Goal: Information Seeking & Learning: Get advice/opinions

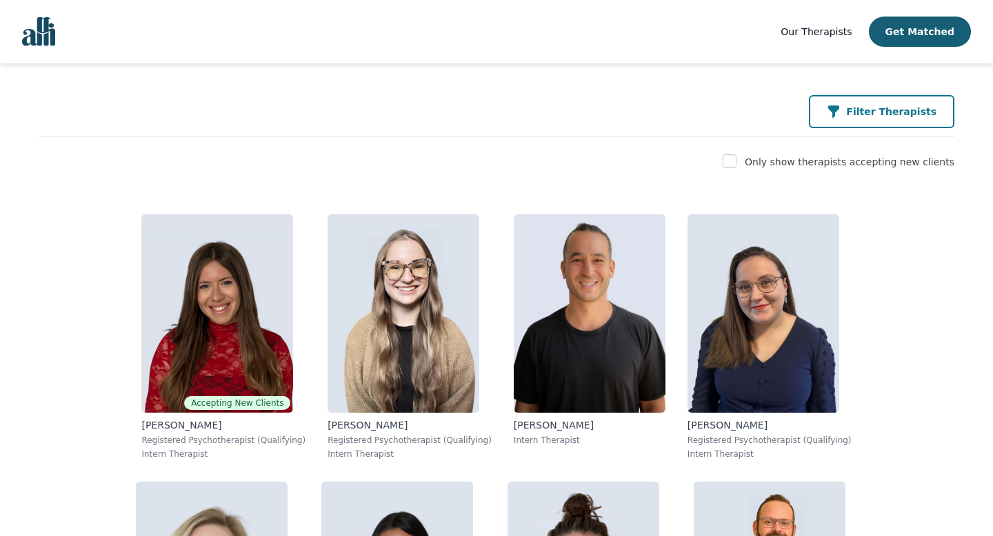
scroll to position [156, 0]
click at [914, 105] on button "Filter Therapists" at bounding box center [881, 111] width 145 height 33
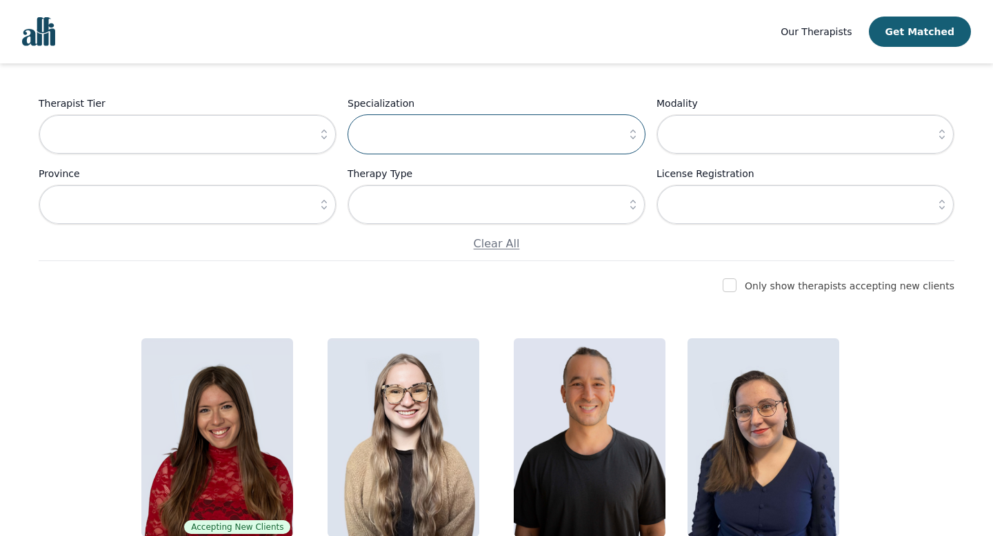
click at [435, 127] on input "text" at bounding box center [497, 134] width 298 height 40
click at [231, 146] on input "text" at bounding box center [188, 134] width 298 height 40
click at [324, 135] on icon "button" at bounding box center [324, 135] width 14 height 14
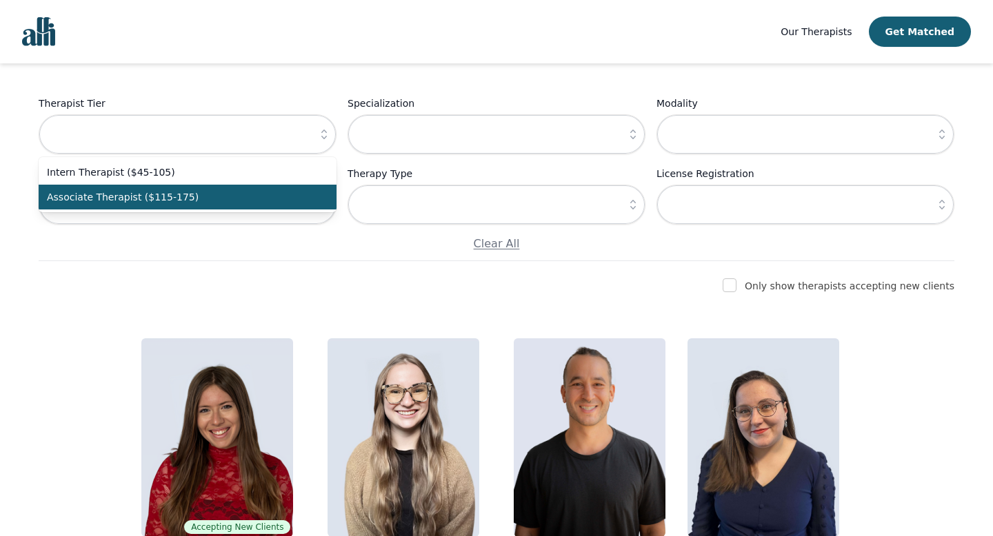
click at [171, 201] on span "Associate Therapist ($115-175)" at bounding box center [179, 197] width 265 height 14
type input "Associate Therapist ($115-175)"
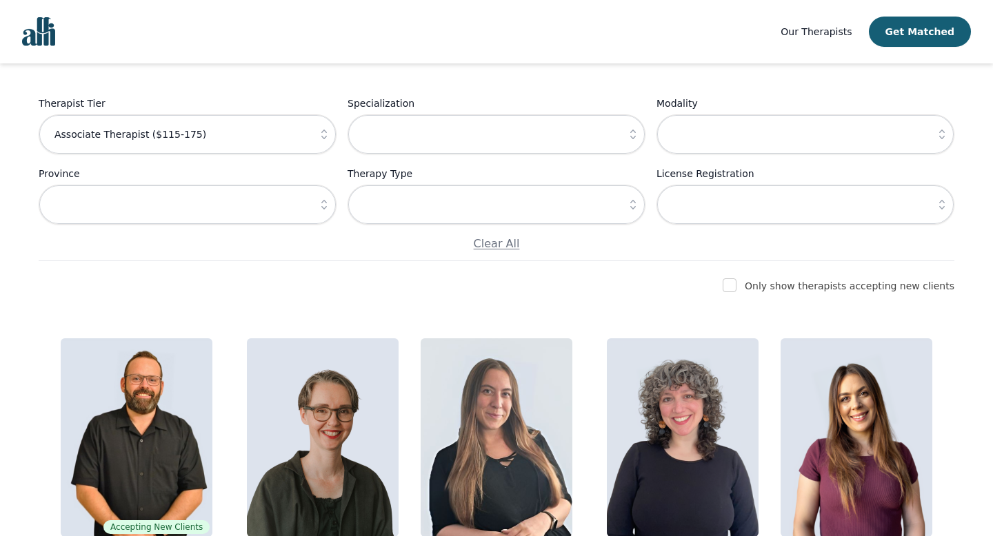
click at [635, 138] on icon "button" at bounding box center [633, 135] width 14 height 14
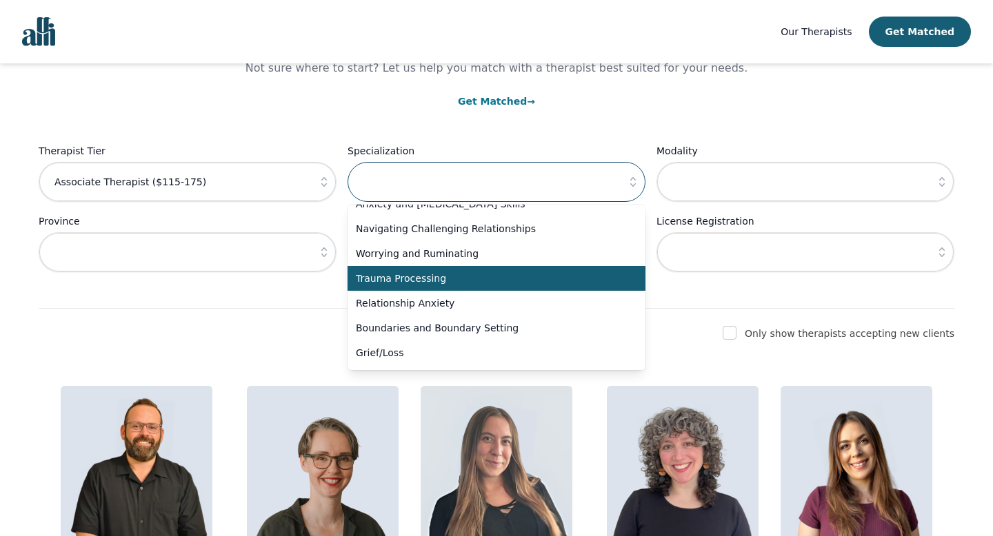
scroll to position [3, 0]
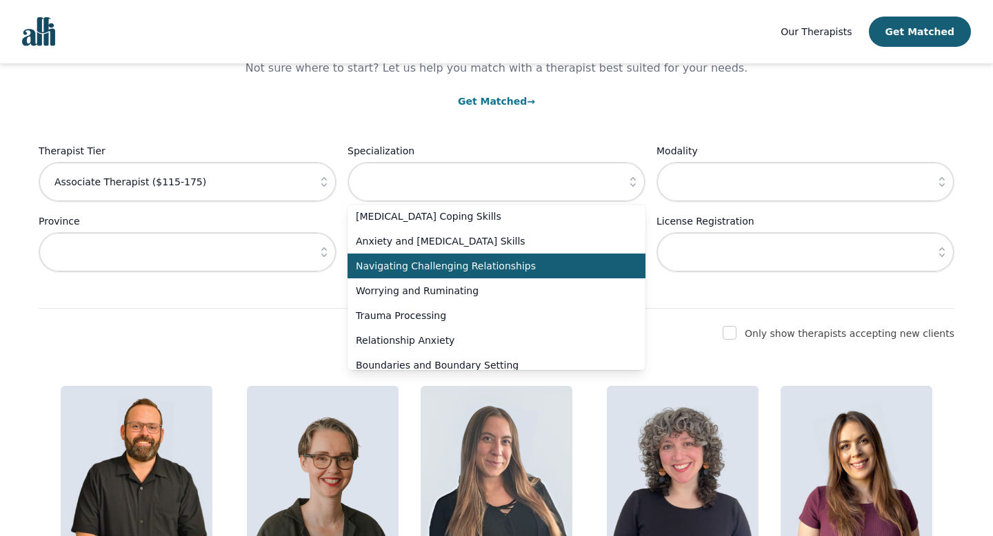
click at [463, 267] on span "Navigating Challenging Relationships" at bounding box center [488, 266] width 265 height 14
type input "Navigating Challenging Relationships"
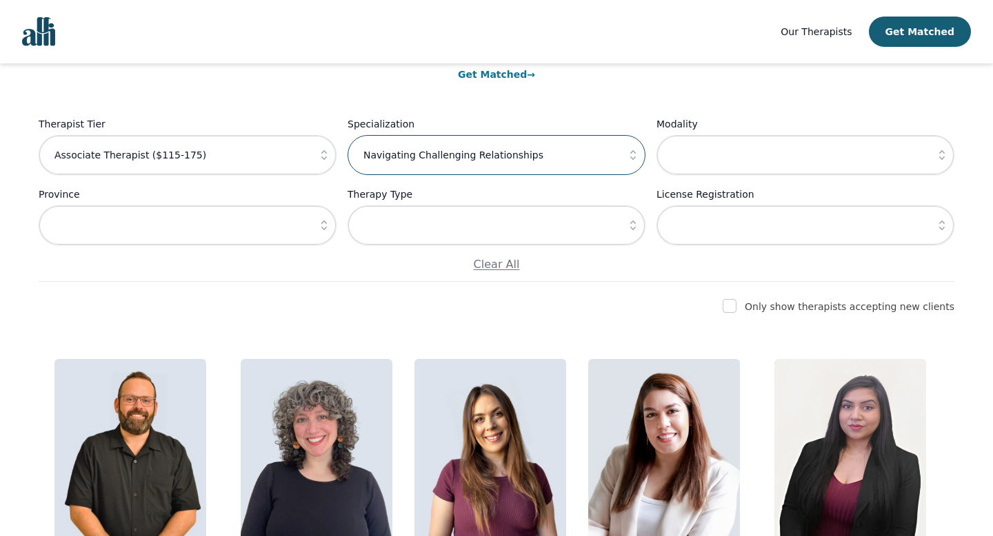
scroll to position [115, 0]
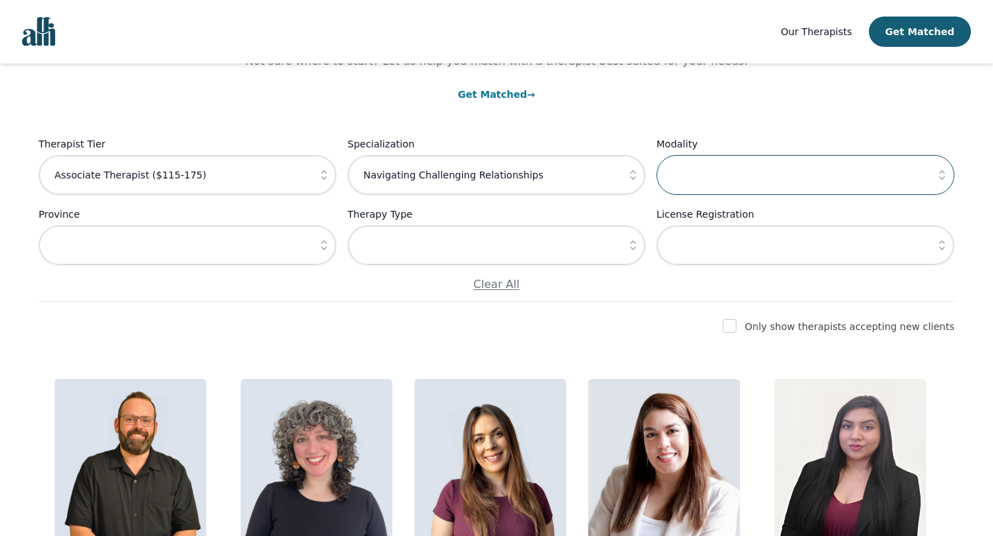
click at [724, 174] on input "text" at bounding box center [805, 175] width 298 height 40
click at [945, 174] on icon "button" at bounding box center [942, 175] width 14 height 14
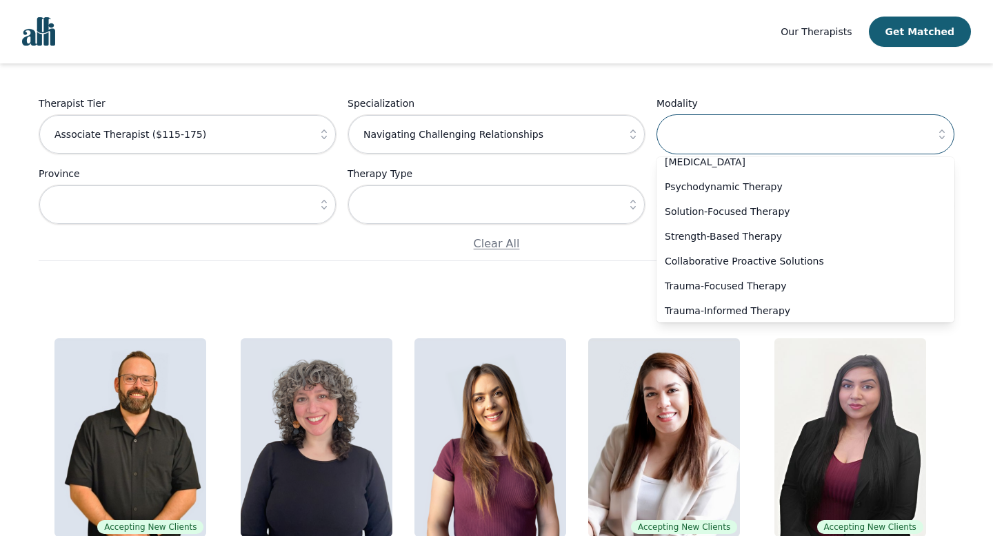
scroll to position [159, 0]
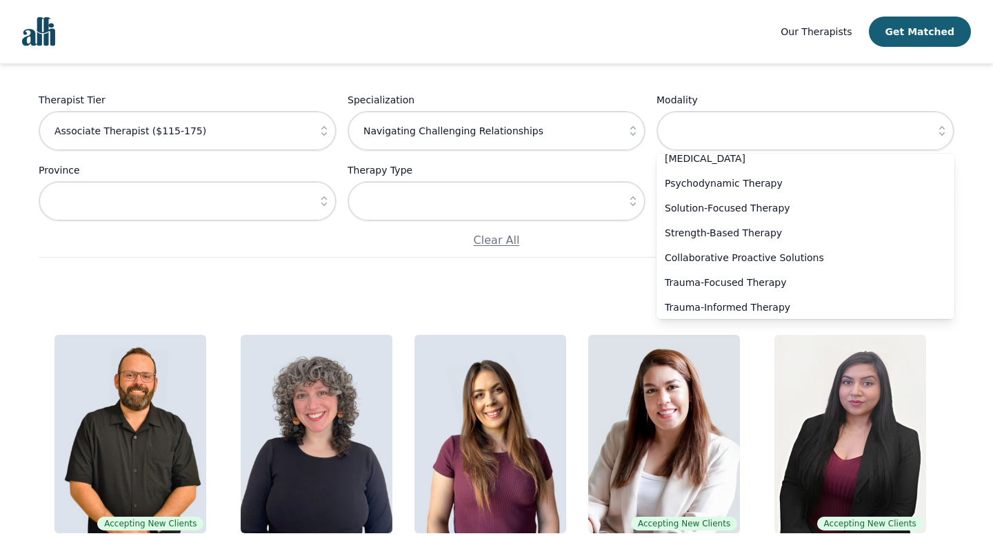
click at [579, 303] on div "Find the right therapist for you Not sure where to start? Let us help you match…" at bounding box center [497, 515] width 960 height 1223
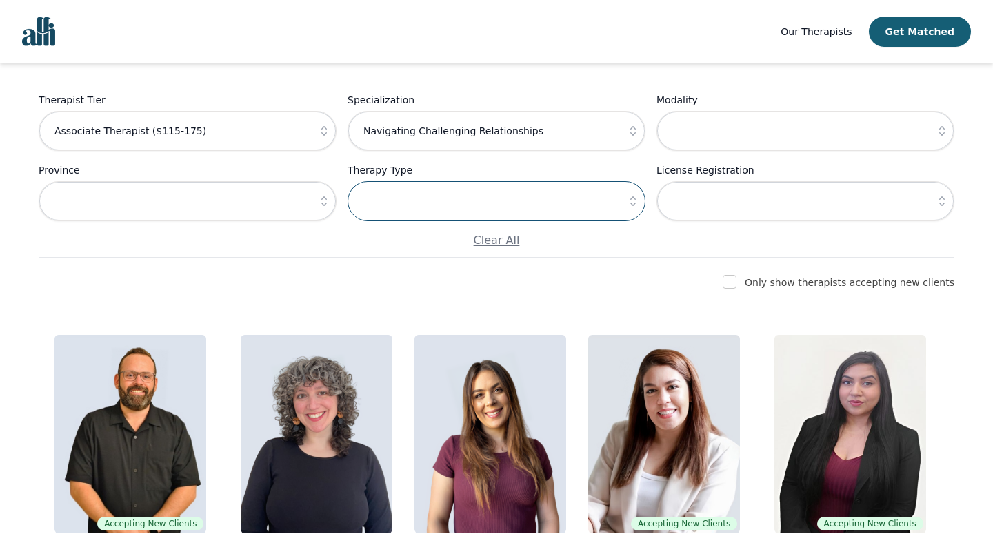
click at [616, 194] on input "text" at bounding box center [497, 201] width 298 height 40
click at [632, 200] on icon "button" at bounding box center [633, 201] width 14 height 14
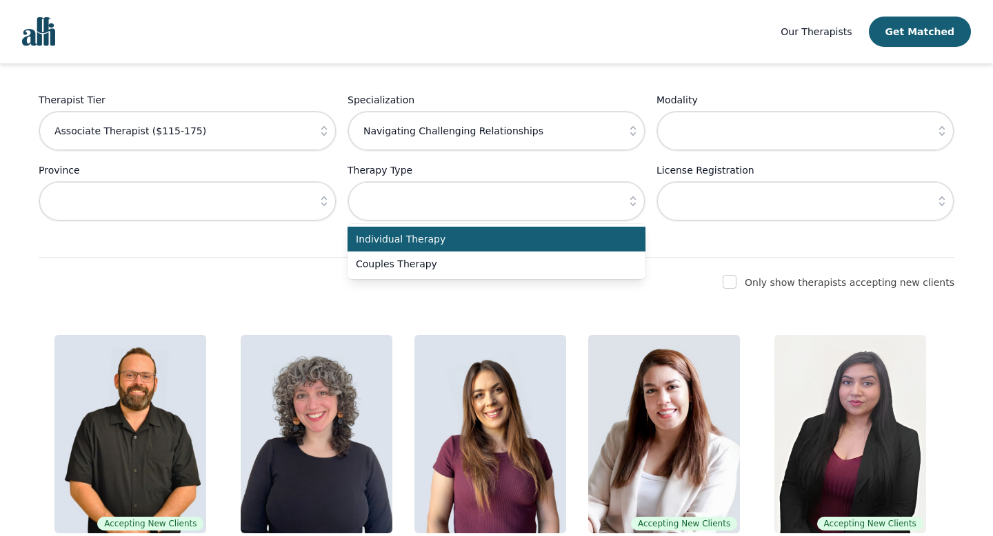
click at [496, 239] on span "Individual Therapy" at bounding box center [488, 239] width 265 height 14
type input "Individual Therapy"
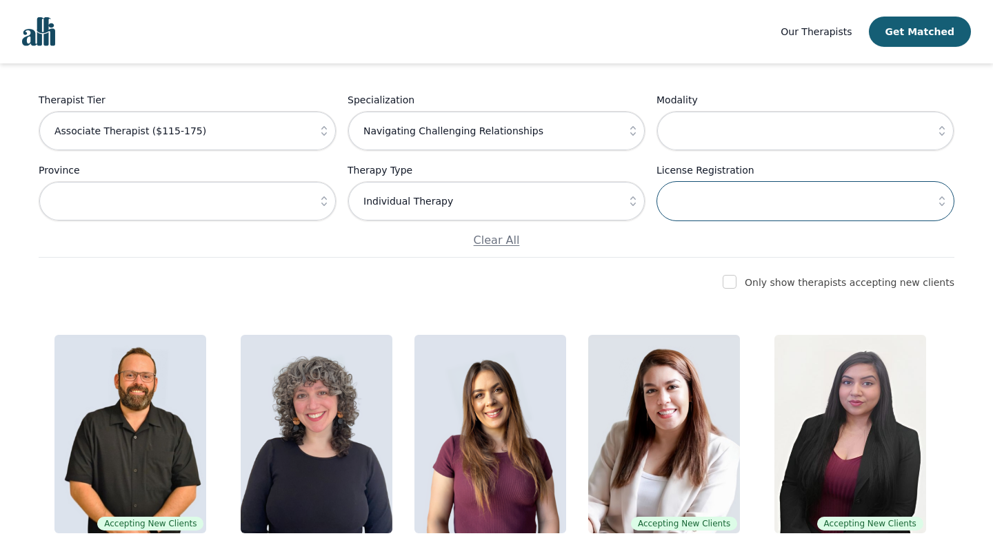
click at [730, 209] on input "text" at bounding box center [805, 201] width 298 height 40
click at [314, 208] on button "button" at bounding box center [324, 201] width 25 height 40
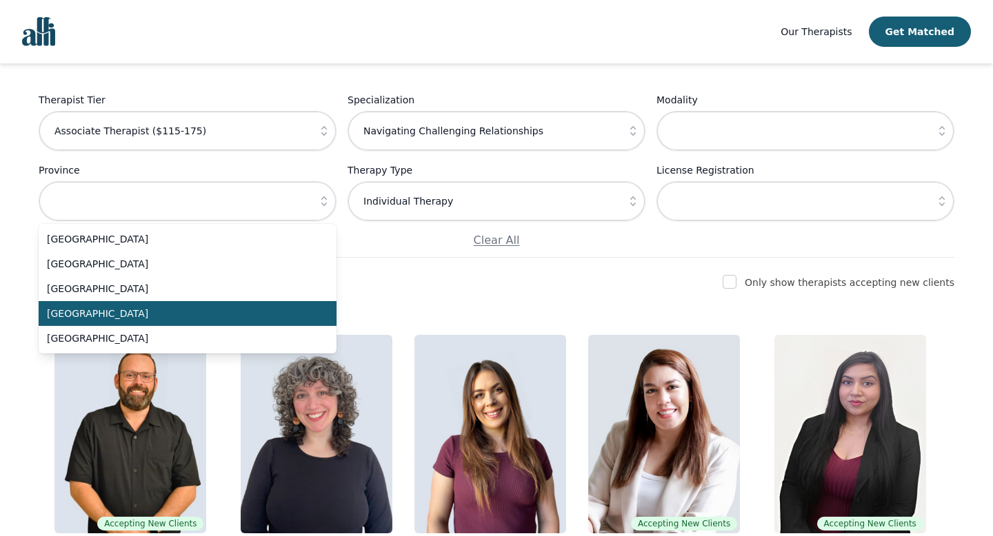
click at [191, 307] on li "[GEOGRAPHIC_DATA]" at bounding box center [188, 313] width 298 height 25
type input "[GEOGRAPHIC_DATA]"
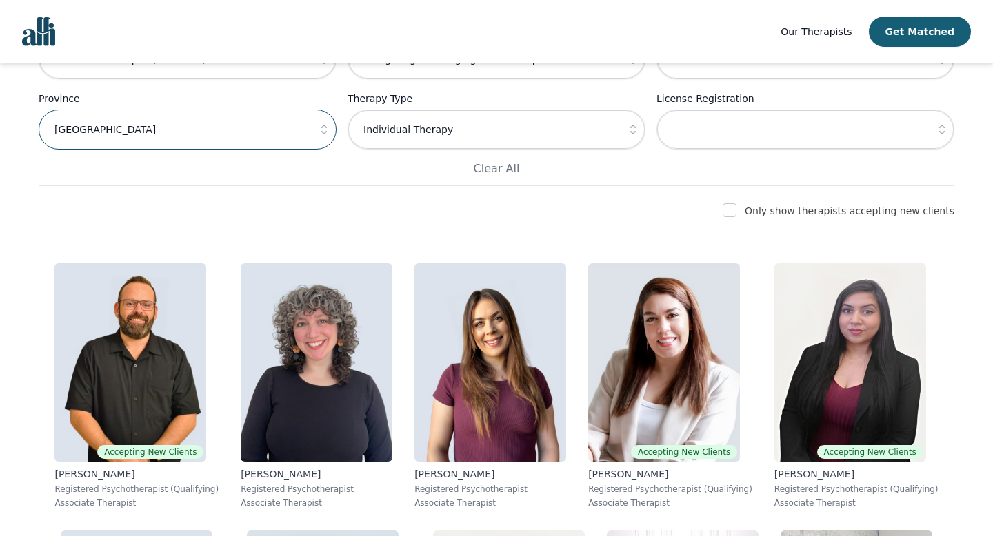
scroll to position [233, 0]
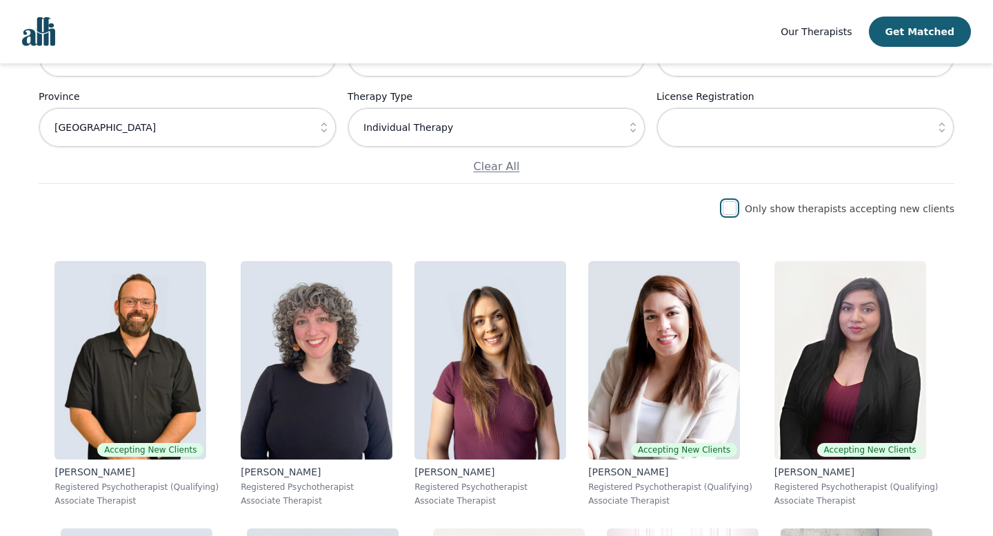
click at [736, 208] on input "checkbox" at bounding box center [730, 208] width 14 height 14
checkbox input "true"
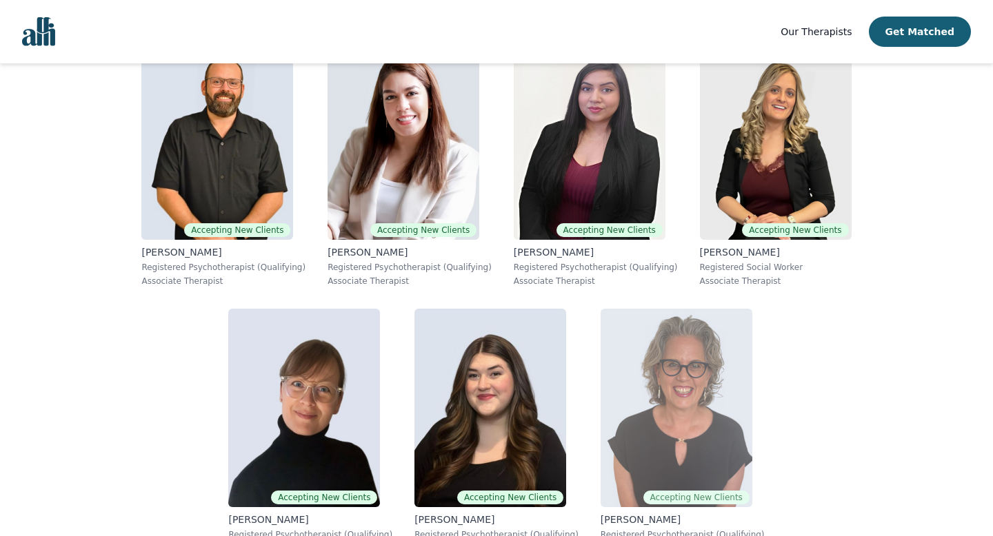
scroll to position [452, 0]
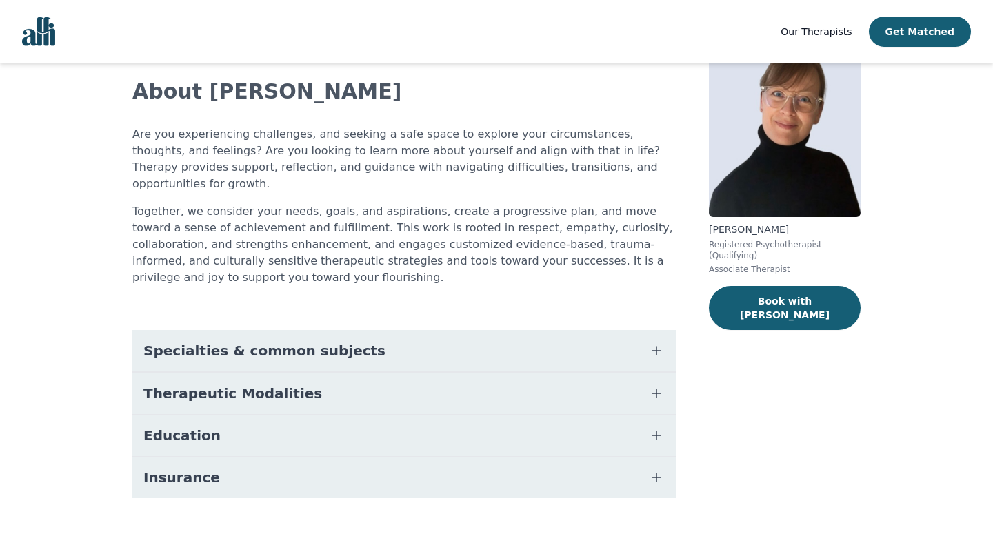
scroll to position [79, 0]
click at [301, 344] on button "Specialties & common subjects" at bounding box center [403, 350] width 543 height 41
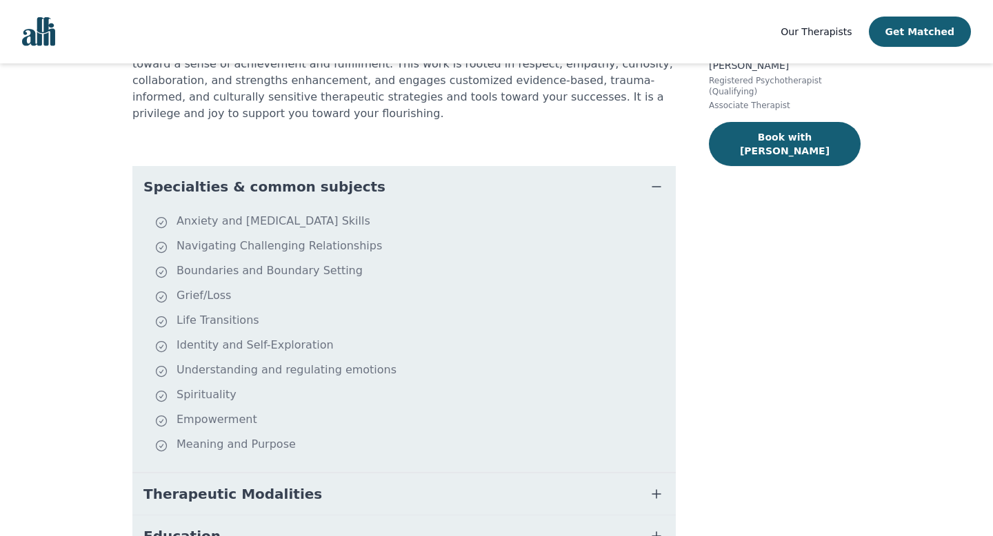
scroll to position [243, 0]
click at [341, 172] on button "Specialties & common subjects" at bounding box center [403, 185] width 543 height 41
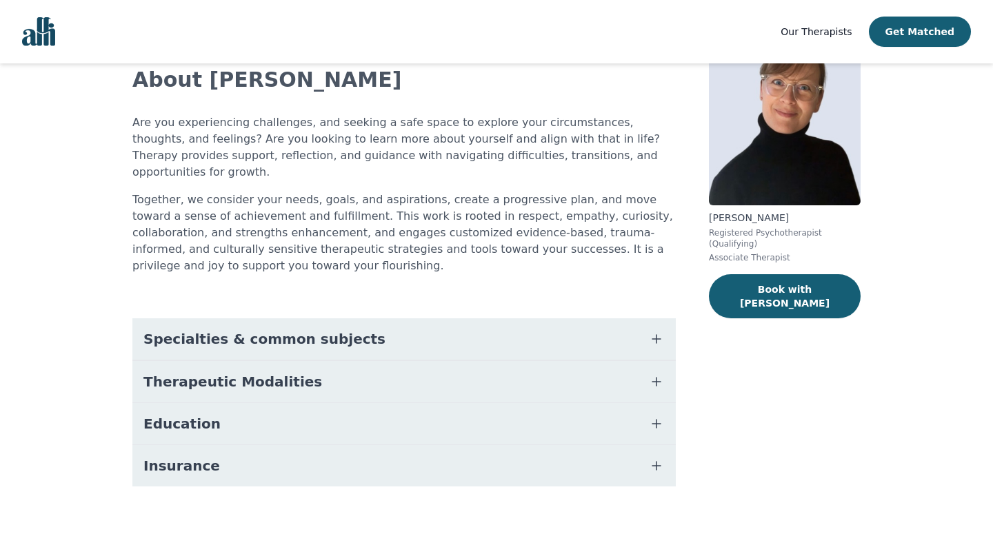
click at [191, 372] on span "Therapeutic Modalities" at bounding box center [232, 381] width 179 height 19
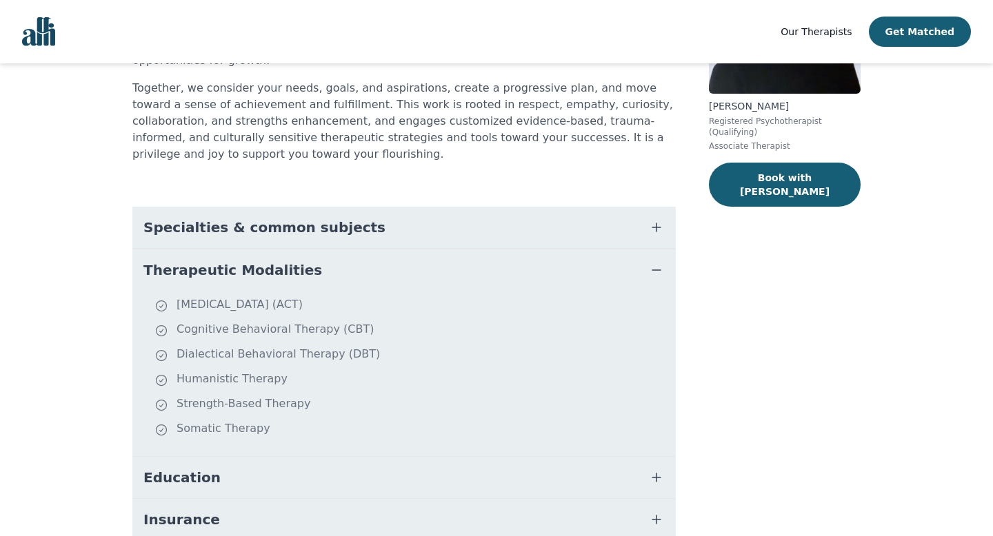
scroll to position [255, 0]
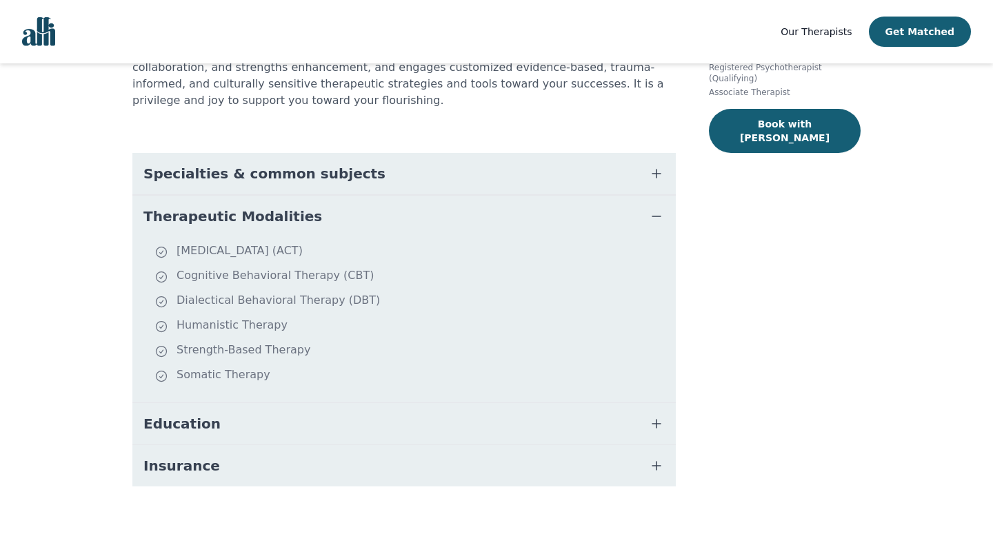
click at [178, 414] on span "Education" at bounding box center [181, 423] width 77 height 19
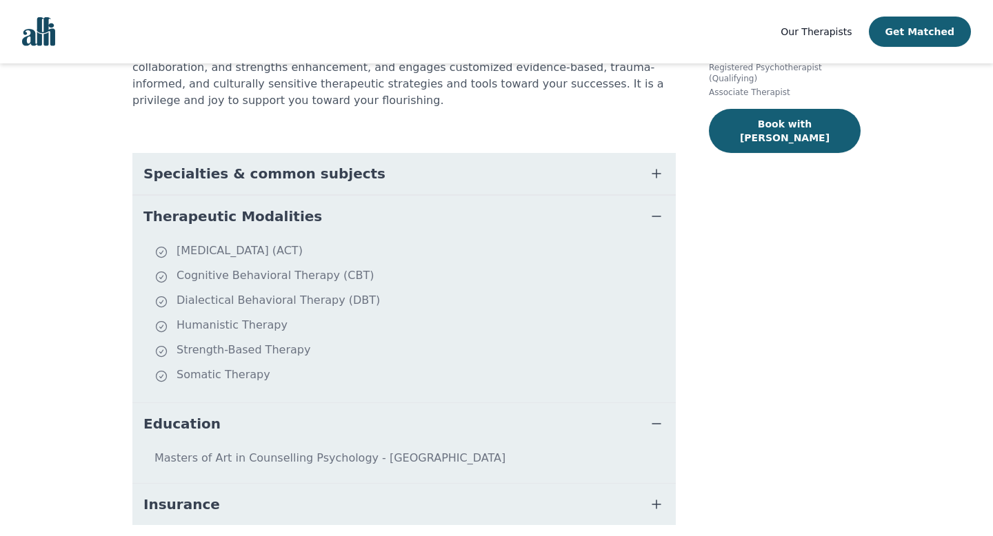
scroll to position [294, 0]
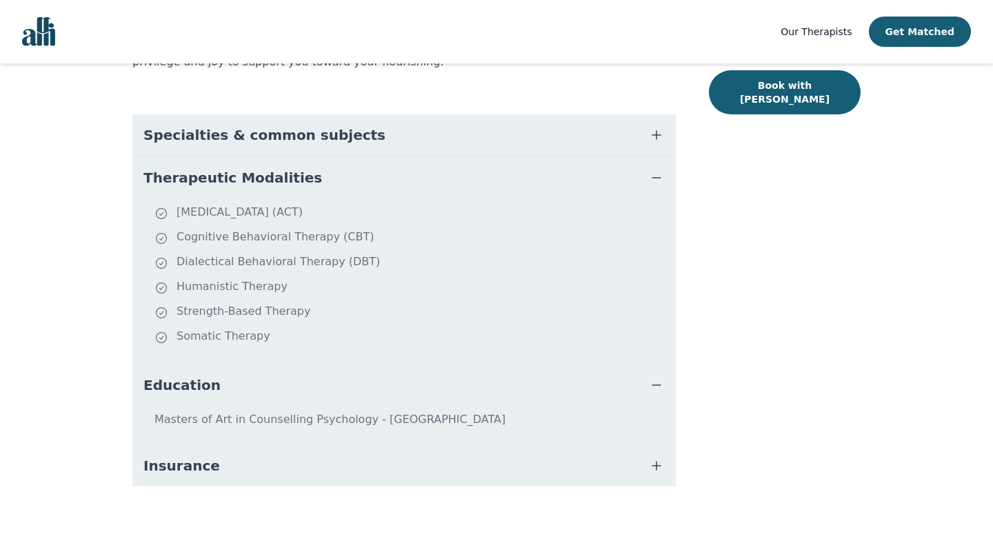
click at [168, 456] on span "Insurance" at bounding box center [181, 465] width 77 height 19
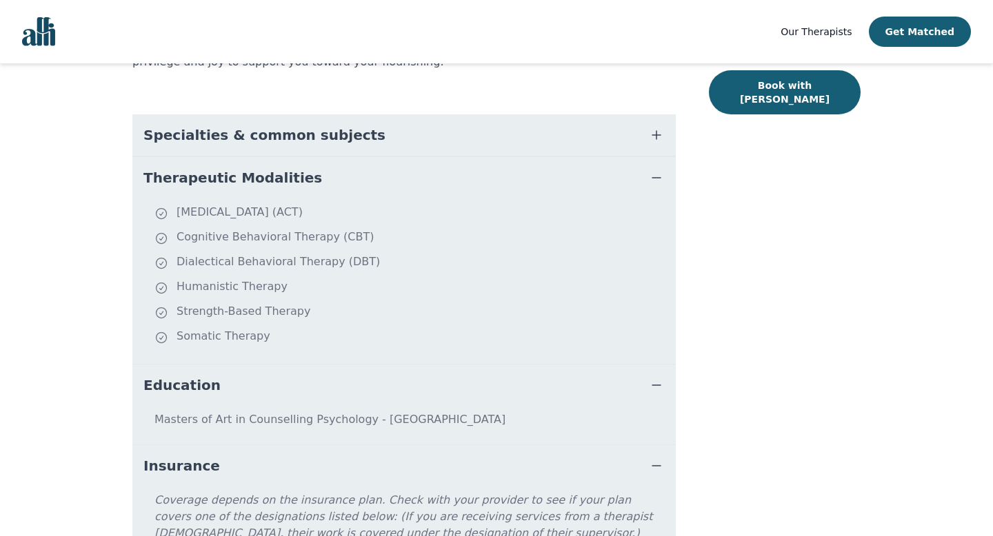
scroll to position [396, 0]
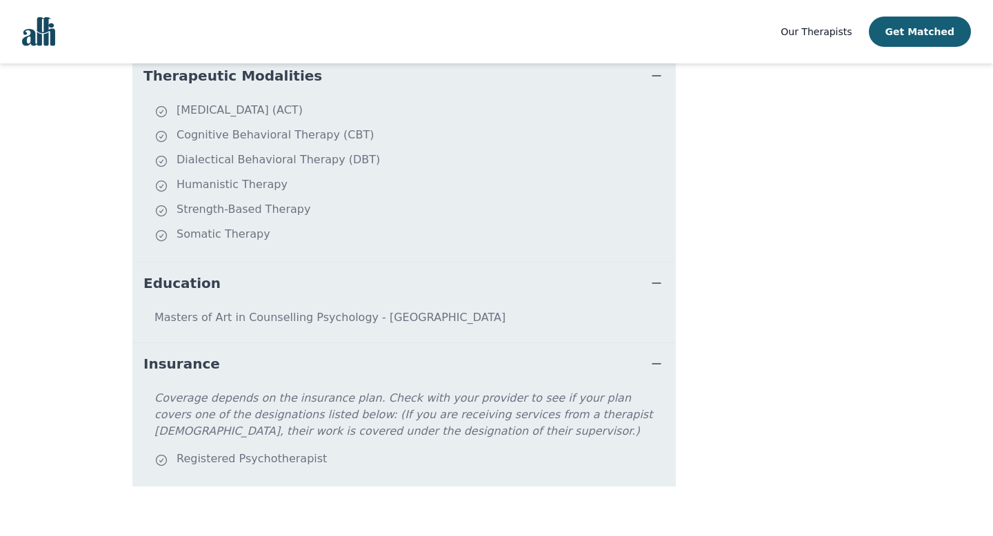
click at [193, 354] on span "Insurance" at bounding box center [181, 363] width 77 height 19
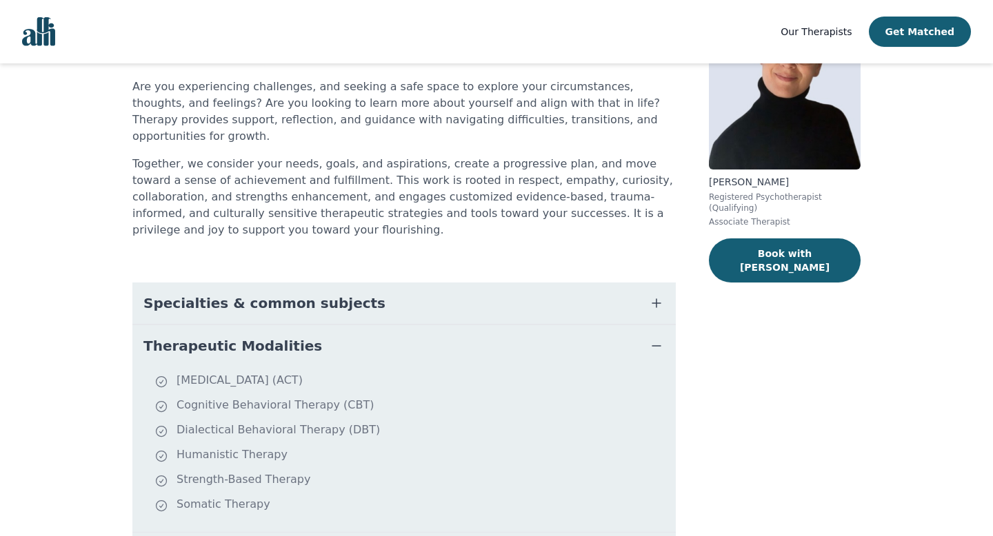
scroll to position [0, 0]
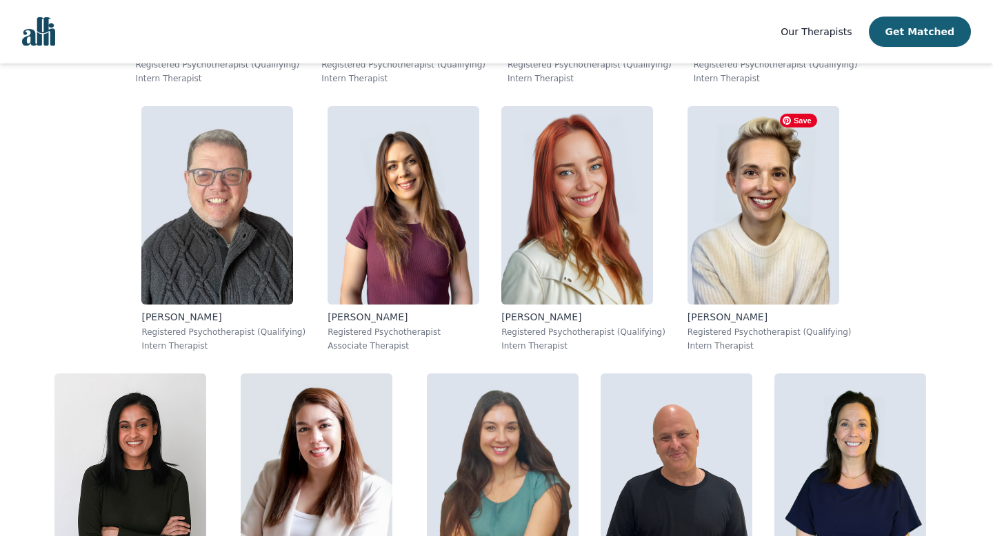
scroll to position [1605, 0]
